Goal: Information Seeking & Learning: Find specific fact

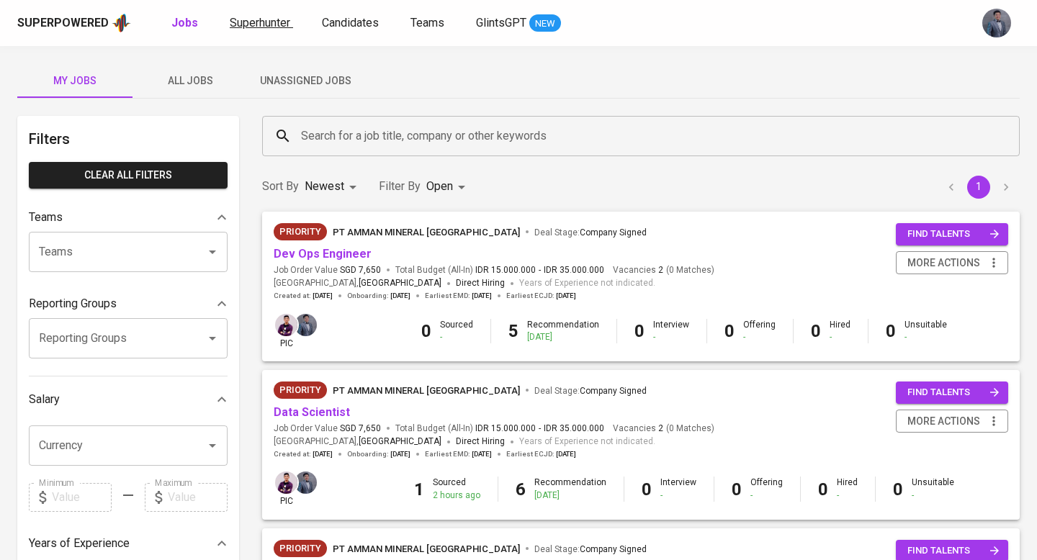
click at [239, 21] on span "Superhunter" at bounding box center [260, 23] width 60 height 14
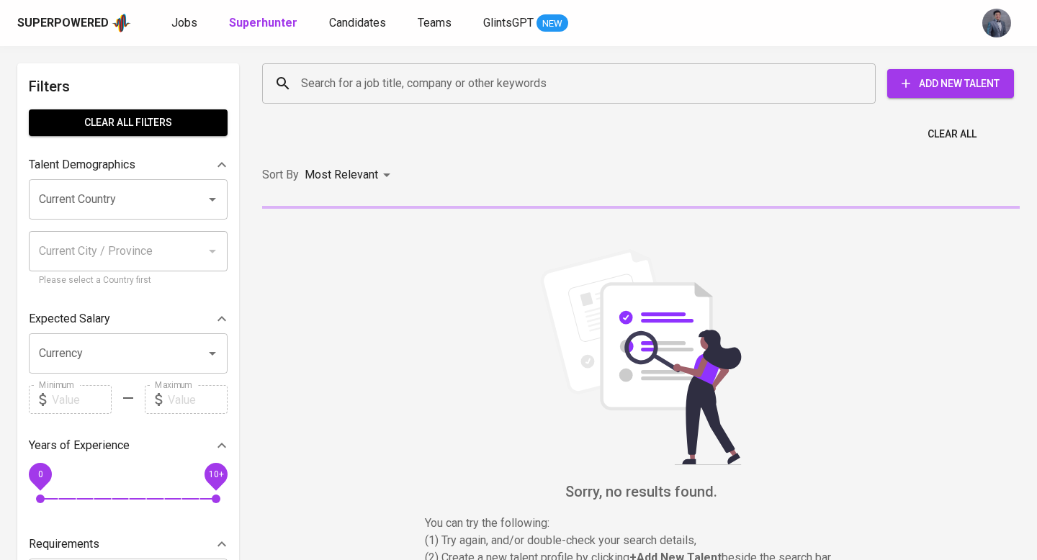
click at [338, 76] on input "Search for a job title, company or other keywords" at bounding box center [572, 83] width 550 height 27
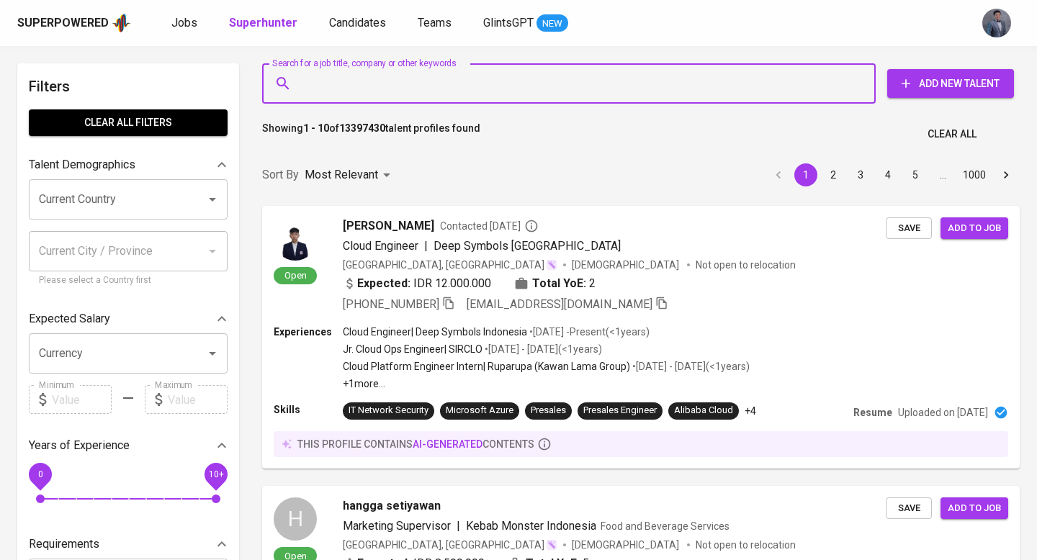
paste input "Hi [PERSON_NAME]. Attached below is the SLA report for [DATE]. Please let me kn…"
type input "Hi [PERSON_NAME]. Attached below is the SLA report for [DATE]. Please let me kn…"
paste input "[PERSON_NAME] [PERSON_NAME]"
type input "[PERSON_NAME] [PERSON_NAME]"
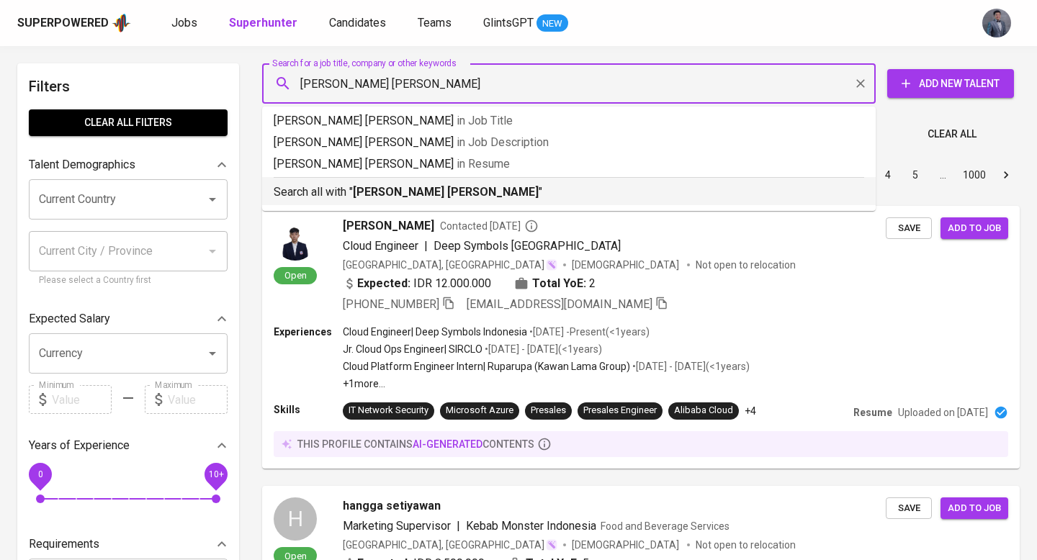
click at [428, 184] on p "Search all with " [PERSON_NAME] [PERSON_NAME] "" at bounding box center [569, 192] width 590 height 17
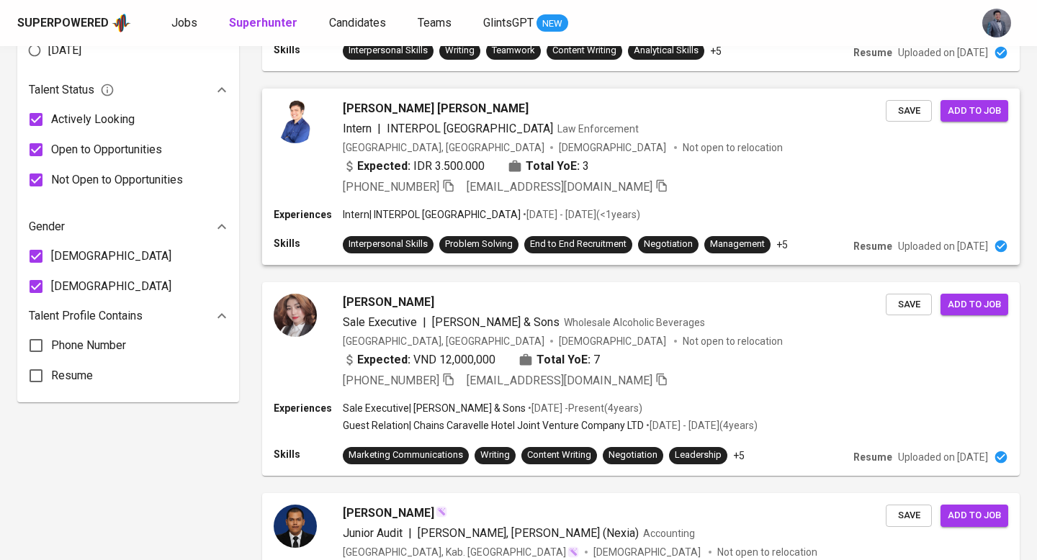
scroll to position [841, 0]
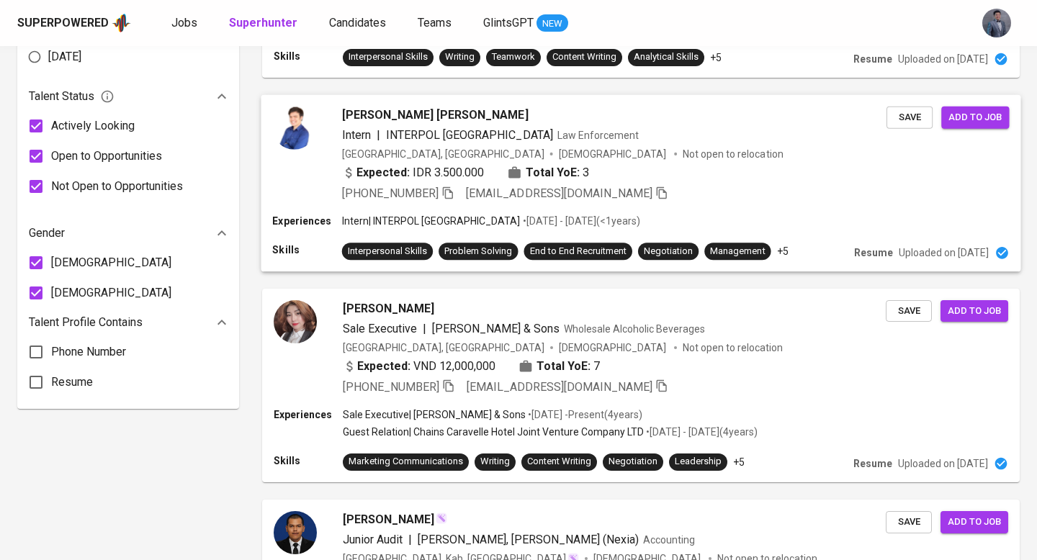
click at [461, 106] on span "[PERSON_NAME] [PERSON_NAME]" at bounding box center [435, 114] width 186 height 17
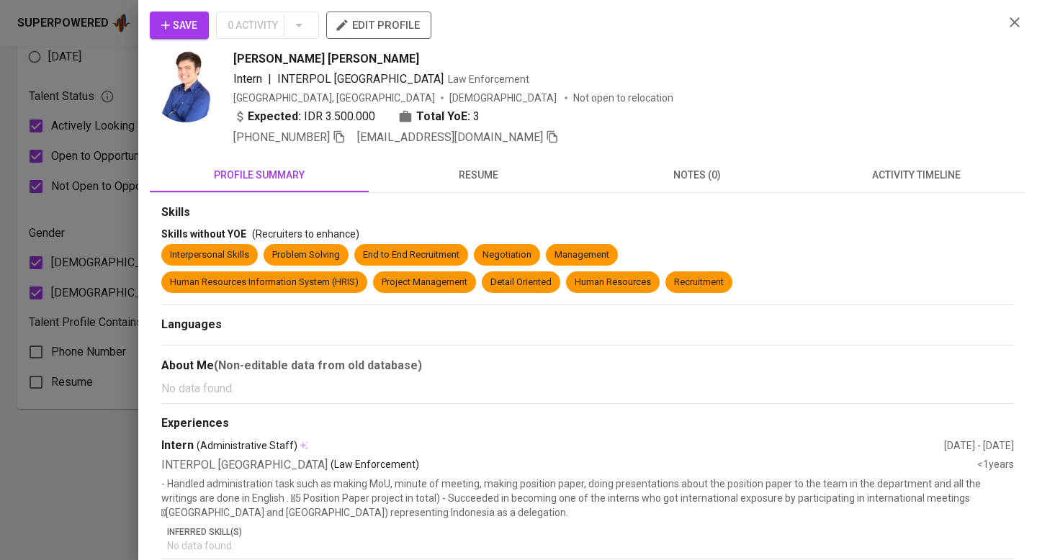
click at [478, 179] on span "resume" at bounding box center [478, 175] width 202 height 18
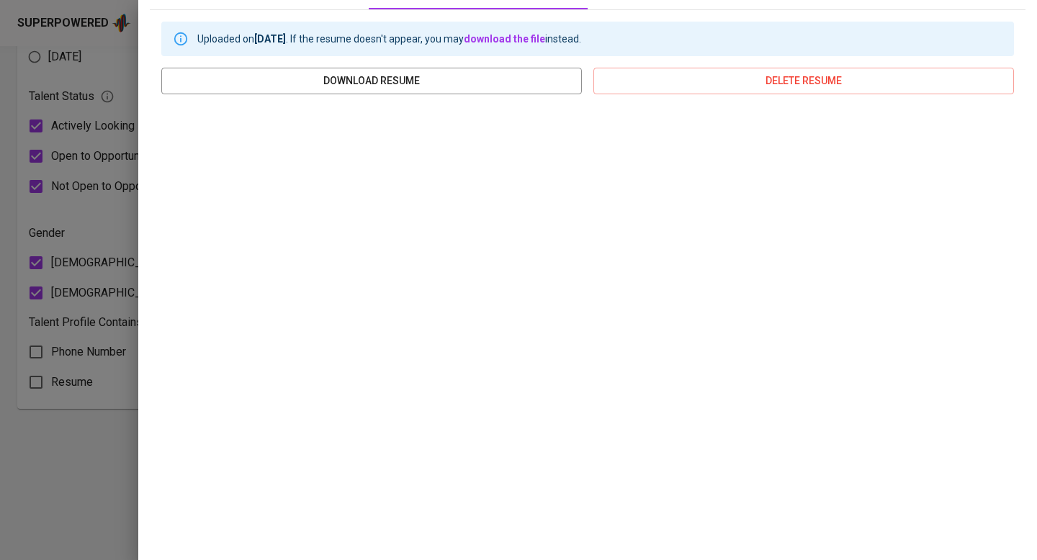
scroll to position [163, 0]
